Goal: Entertainment & Leisure: Consume media (video, audio)

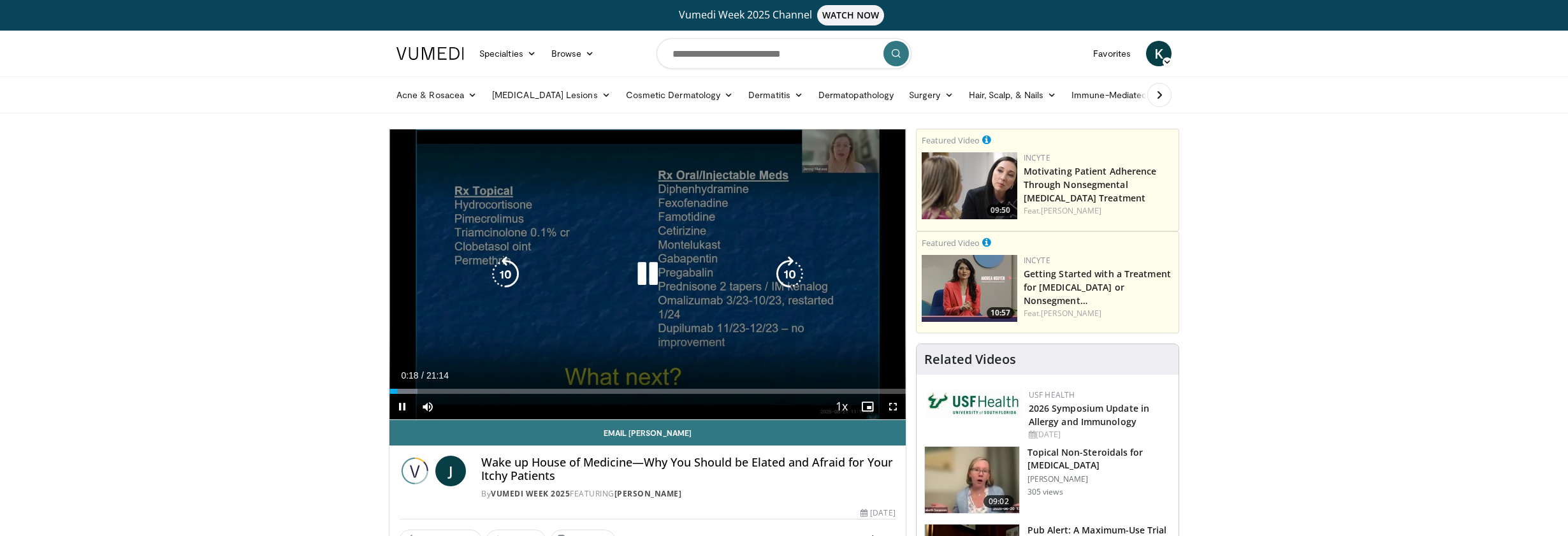
click at [813, 330] on div "10 seconds Tap to unmute" at bounding box center [647, 275] width 516 height 290
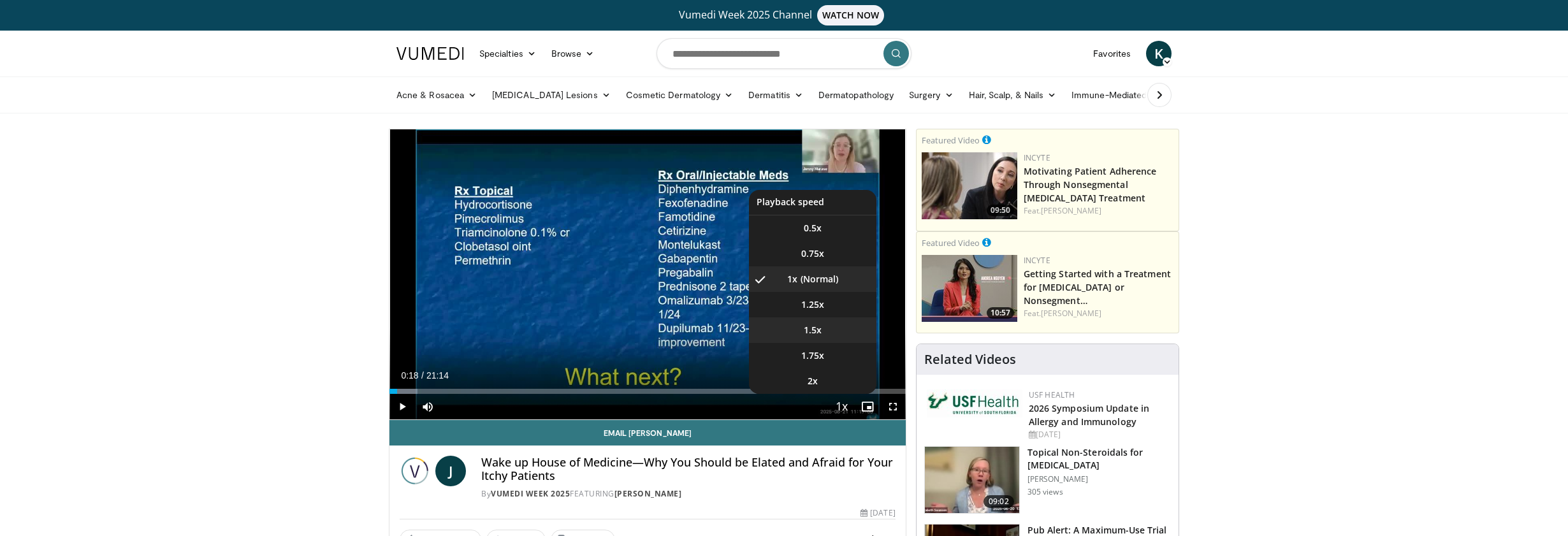
click at [821, 331] on span "1.5x" at bounding box center [813, 330] width 18 height 13
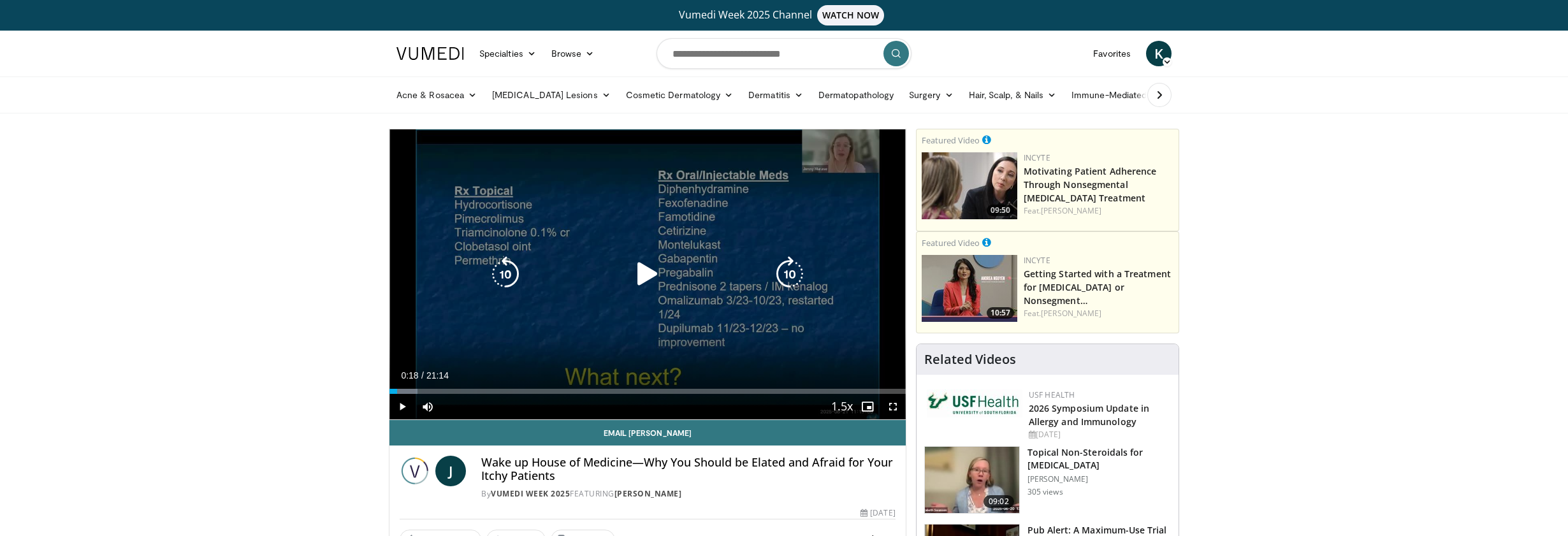
click at [640, 277] on icon "Video Player" at bounding box center [648, 274] width 36 height 36
click at [649, 272] on icon "Video Player" at bounding box center [648, 274] width 36 height 36
click at [647, 272] on icon "Video Player" at bounding box center [648, 274] width 36 height 36
click at [646, 281] on icon "Video Player" at bounding box center [648, 274] width 36 height 36
